Goal: Complete application form

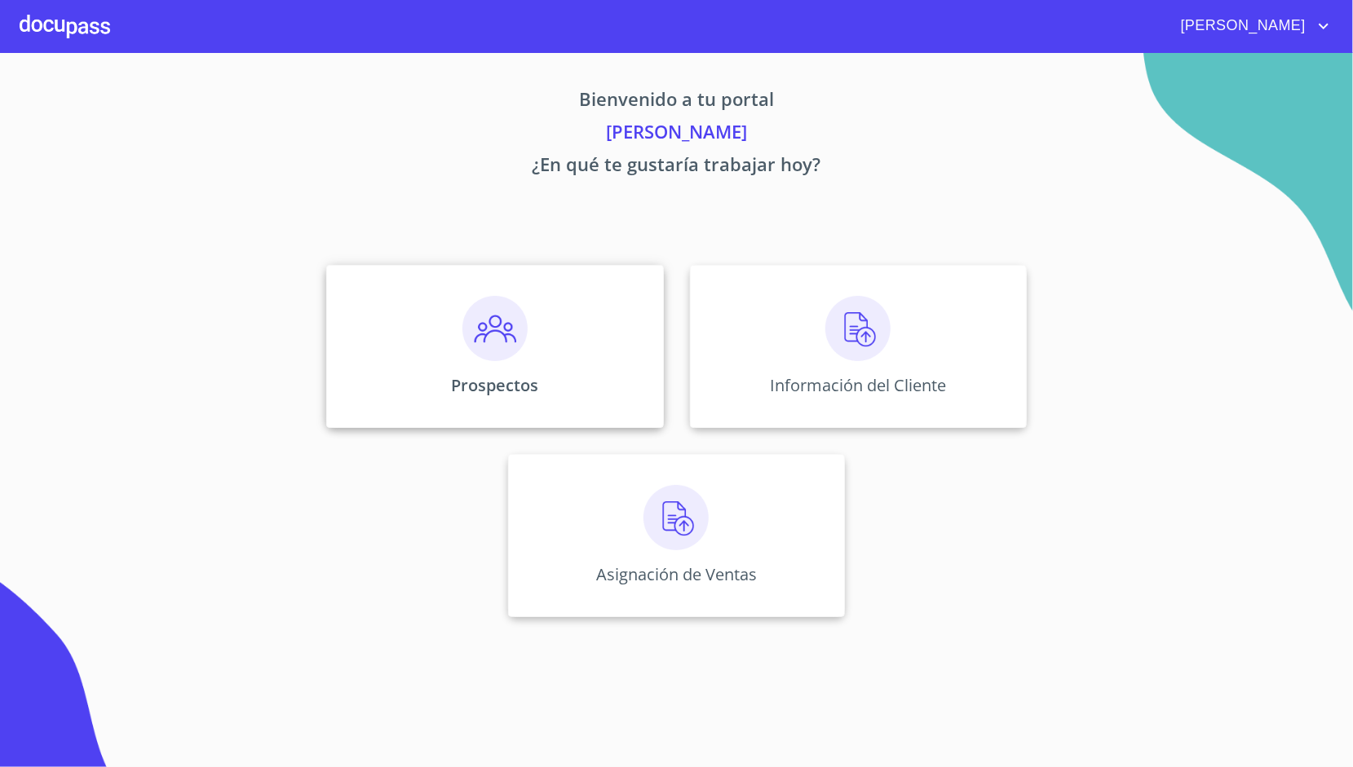
click at [541, 322] on div "Prospectos" at bounding box center [494, 346] width 337 height 163
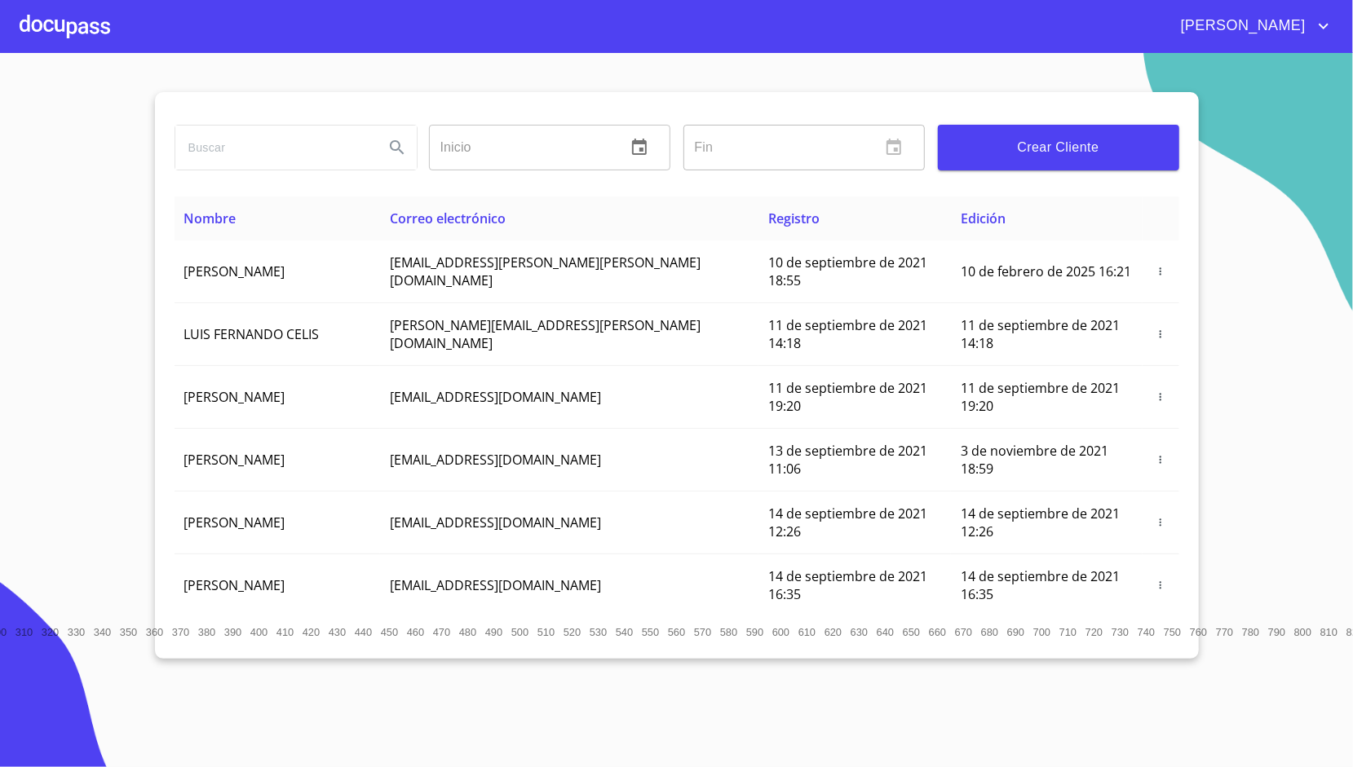
click at [334, 167] on input "search" at bounding box center [273, 148] width 196 height 44
type input "[PERSON_NAME] GUADALAJARA [PERSON_NAME]"
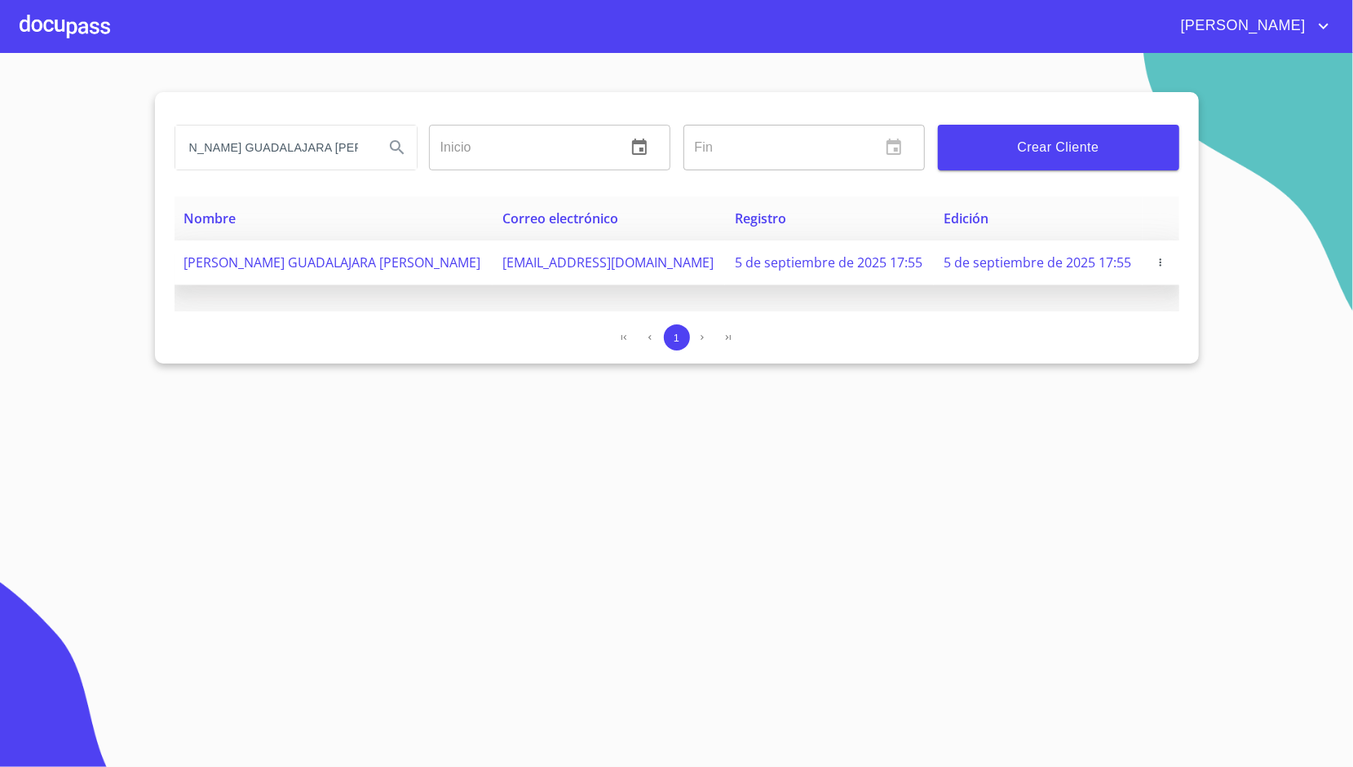
scroll to position [0, 0]
click at [502, 267] on span "[EMAIL_ADDRESS][DOMAIN_NAME]" at bounding box center [607, 263] width 211 height 18
copy span "[EMAIL_ADDRESS][DOMAIN_NAME]"
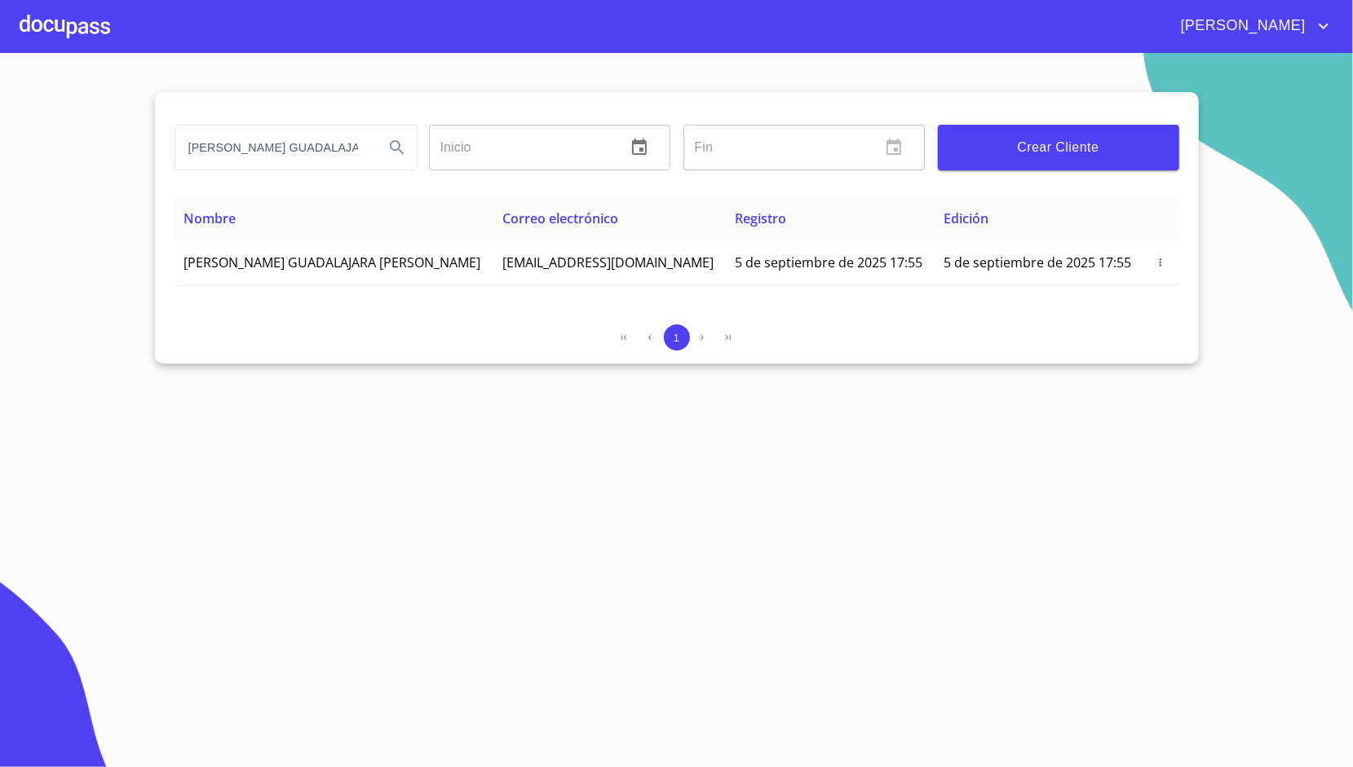
click at [108, 29] on div at bounding box center [65, 26] width 91 height 52
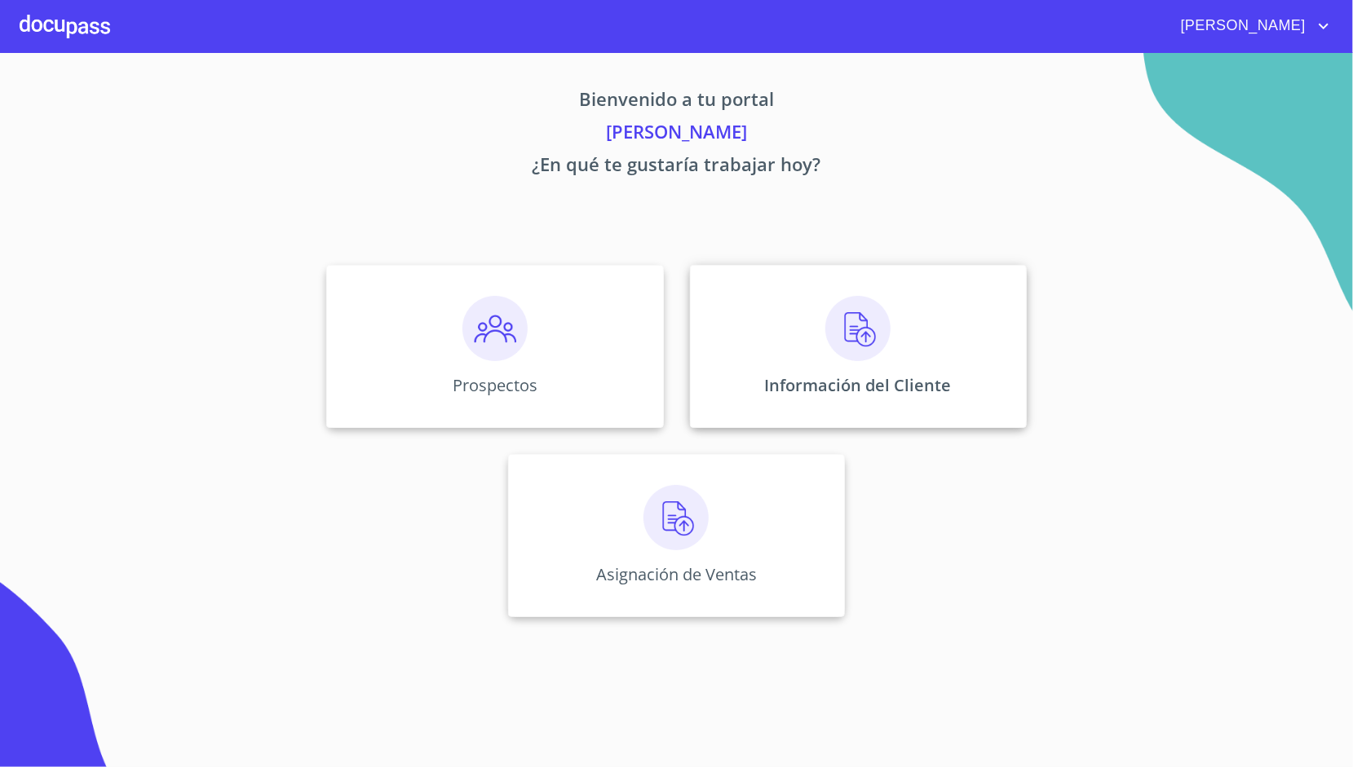
click at [838, 382] on p "Información del Cliente" at bounding box center [858, 385] width 187 height 22
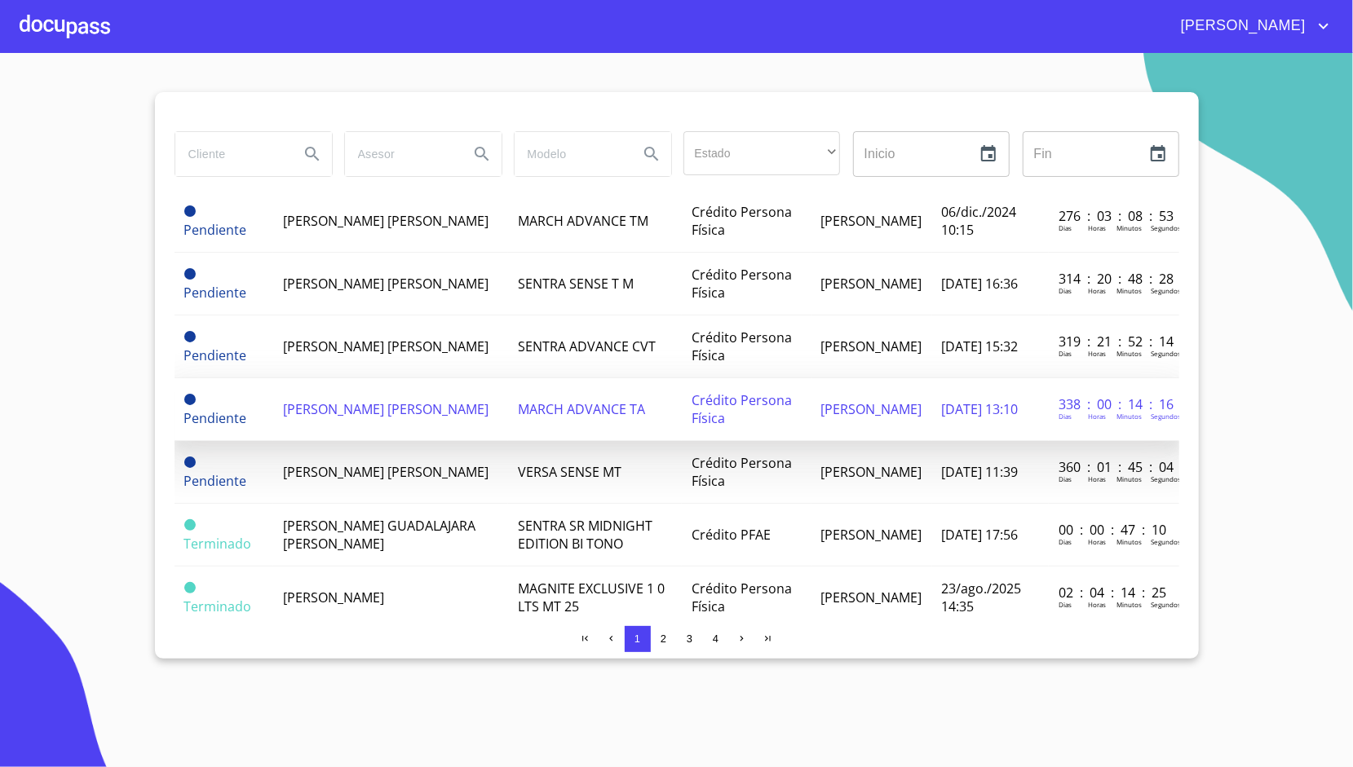
scroll to position [505, 0]
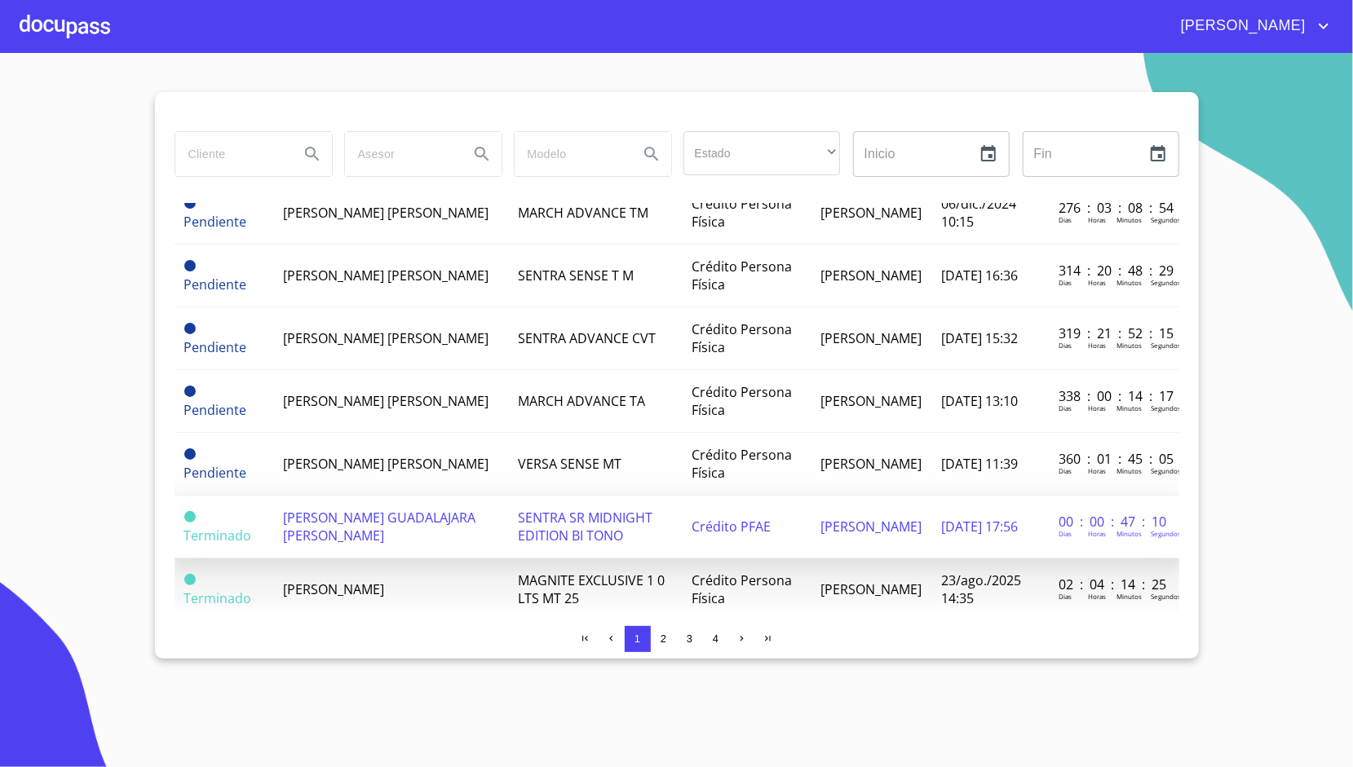
click at [418, 528] on td "[PERSON_NAME] GUADALAJARA [PERSON_NAME]" at bounding box center [390, 527] width 235 height 63
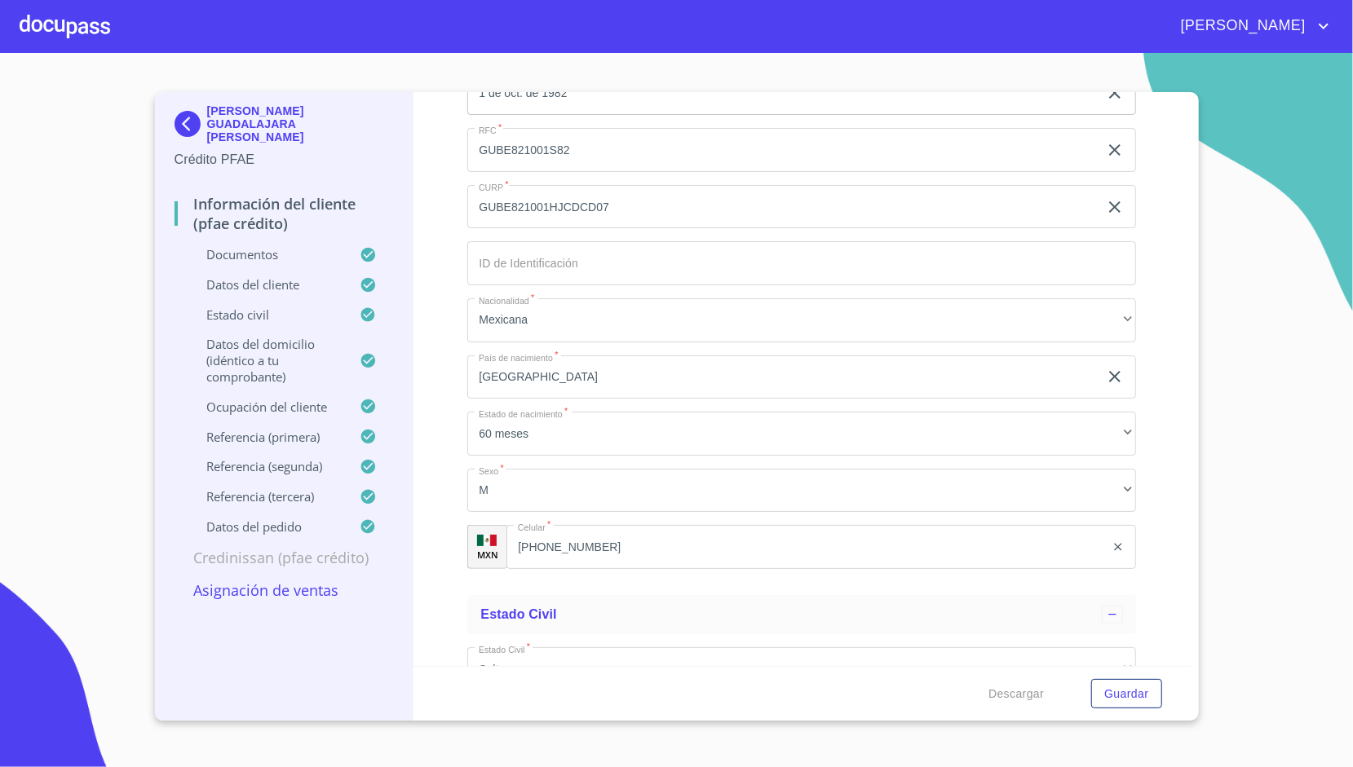
scroll to position [5062, 0]
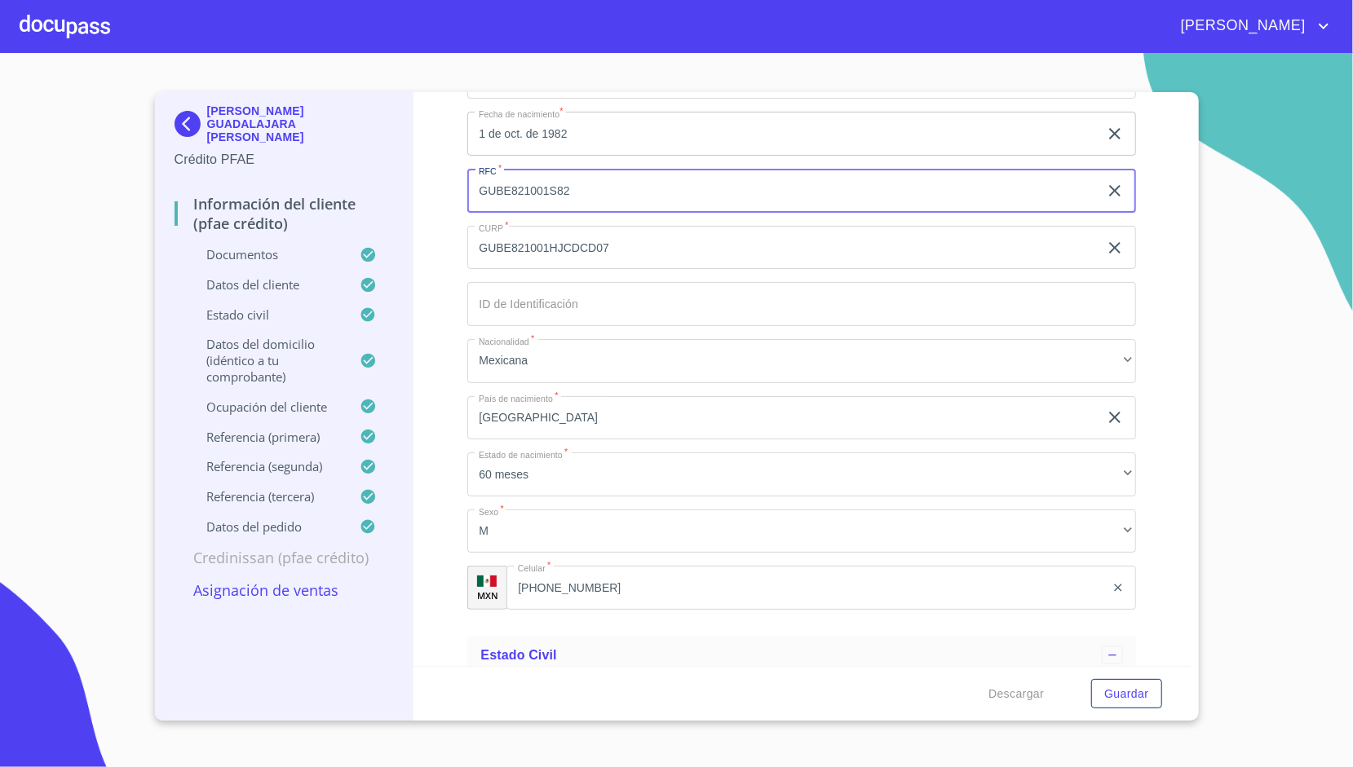
click at [601, 178] on input "GUBE821001S82" at bounding box center [782, 191] width 631 height 44
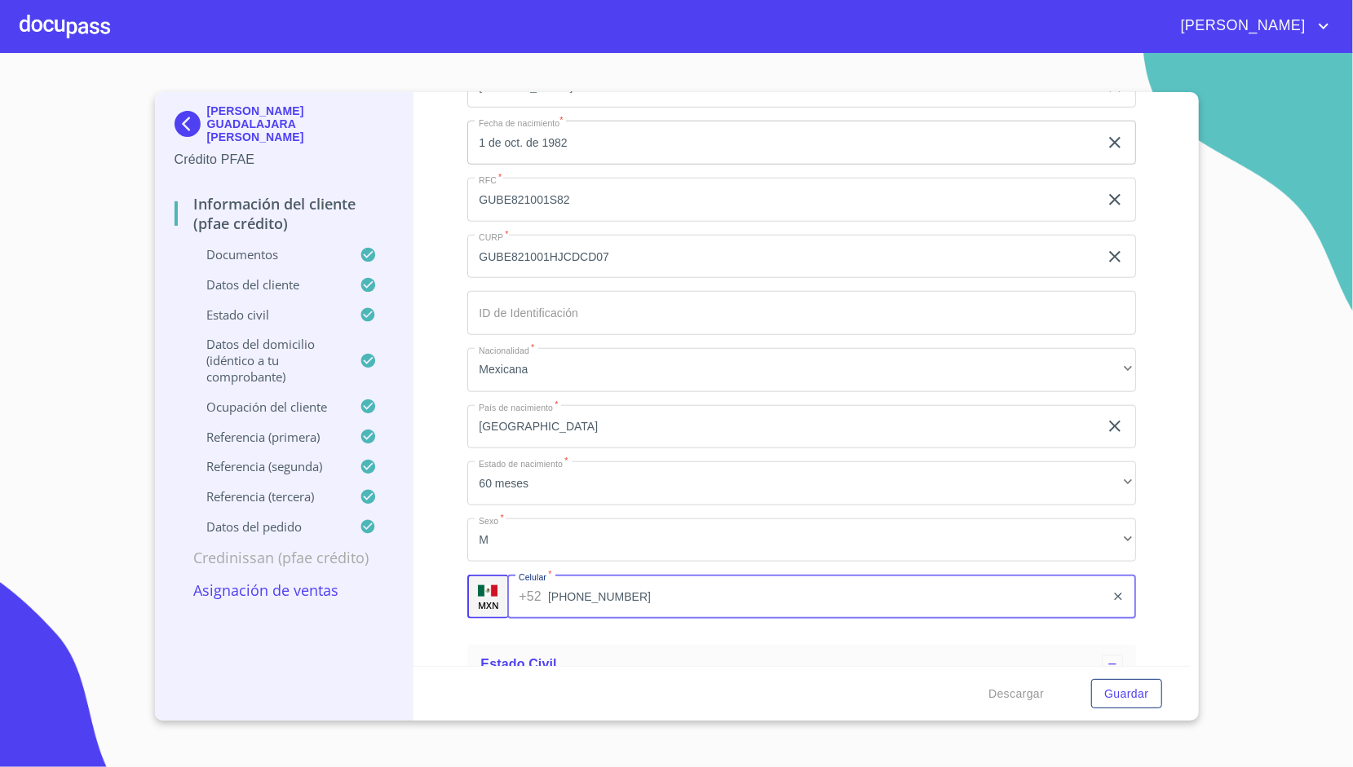
click at [618, 602] on input "[PHONE_NUMBER]" at bounding box center [826, 597] width 557 height 44
